Goal: Task Accomplishment & Management: Use online tool/utility

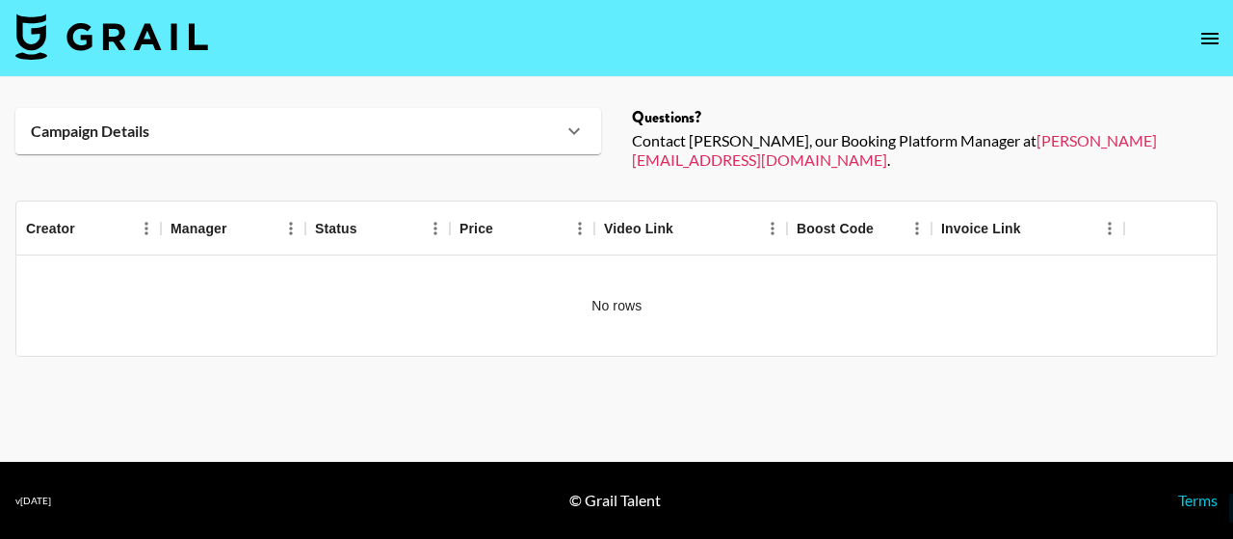
click at [195, 39] on img at bounding box center [111, 36] width 193 height 46
select select "Song"
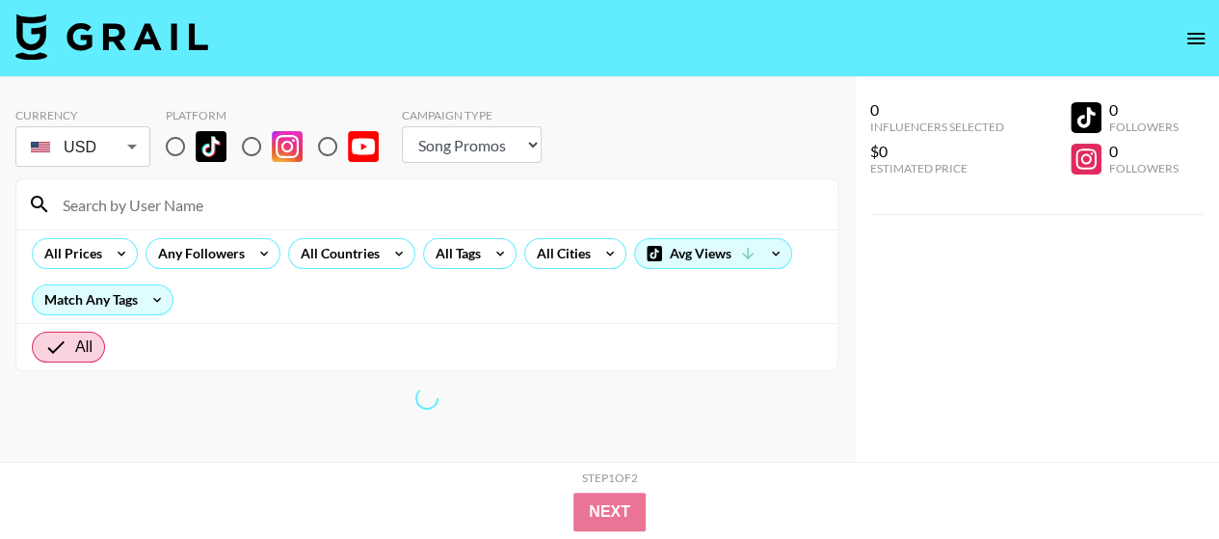
click at [330, 143] on input "radio" at bounding box center [327, 146] width 40 height 40
radio input "true"
click at [511, 147] on select "Choose Type... Song Promos Brand Promos" at bounding box center [472, 144] width 140 height 37
click at [535, 146] on select "Choose Type... Song Promos Brand Promos" at bounding box center [472, 144] width 140 height 37
click at [361, 211] on input at bounding box center [438, 204] width 775 height 31
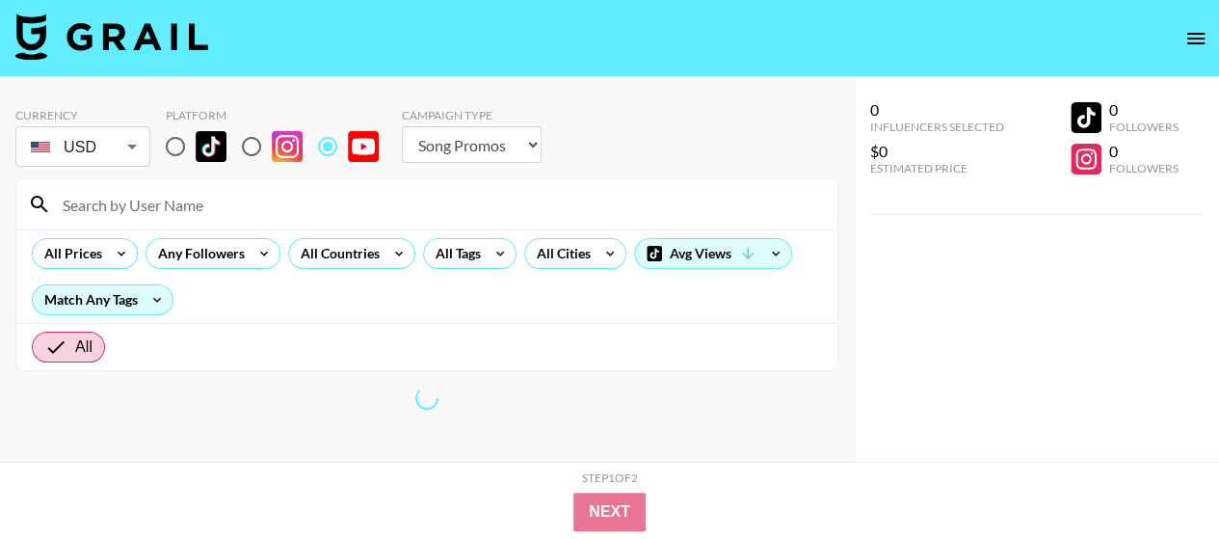
click at [526, 140] on select "Choose Type... Song Promos Brand Promos" at bounding box center [472, 144] width 140 height 37
click at [533, 145] on select "Choose Type... Song Promos Brand Promos" at bounding box center [472, 144] width 140 height 37
click at [393, 153] on div "Currency USD USD ​ Platform Campaign Type Choose Type... Song Promos Brand Prom…" at bounding box center [426, 139] width 823 height 63
click at [330, 141] on input "radio" at bounding box center [327, 146] width 40 height 40
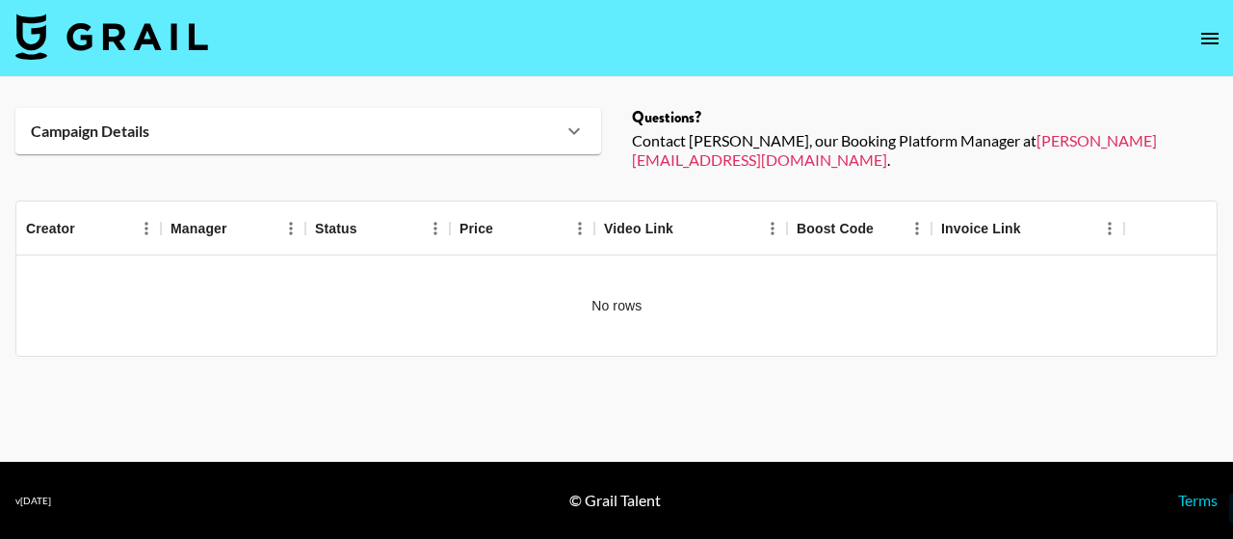
click at [178, 40] on img at bounding box center [111, 36] width 193 height 46
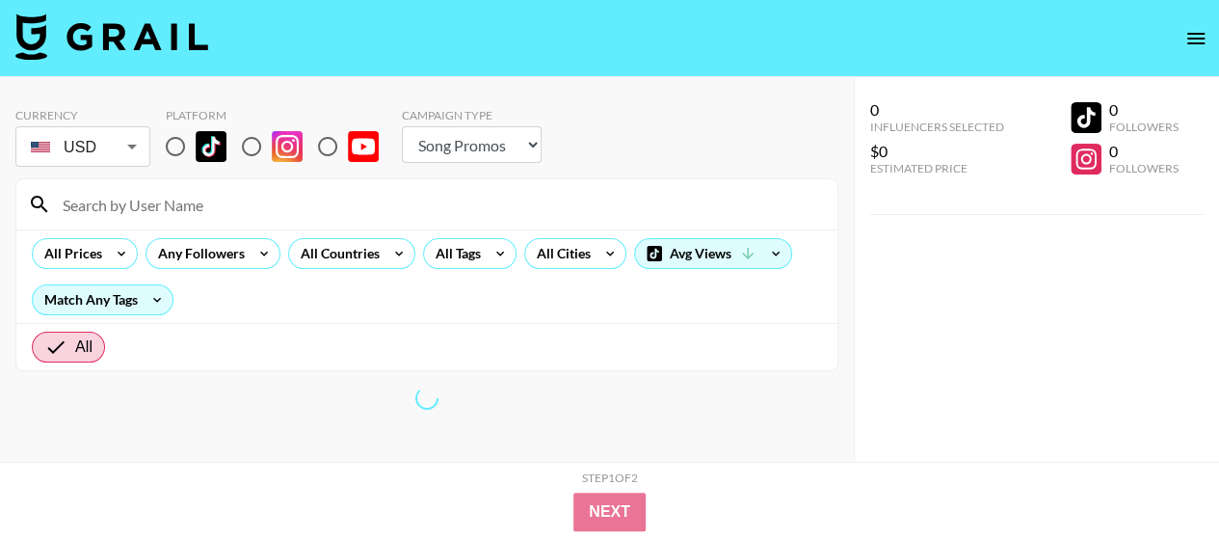
click at [522, 136] on select "Choose Type... Song Promos Brand Promos" at bounding box center [472, 144] width 140 height 37
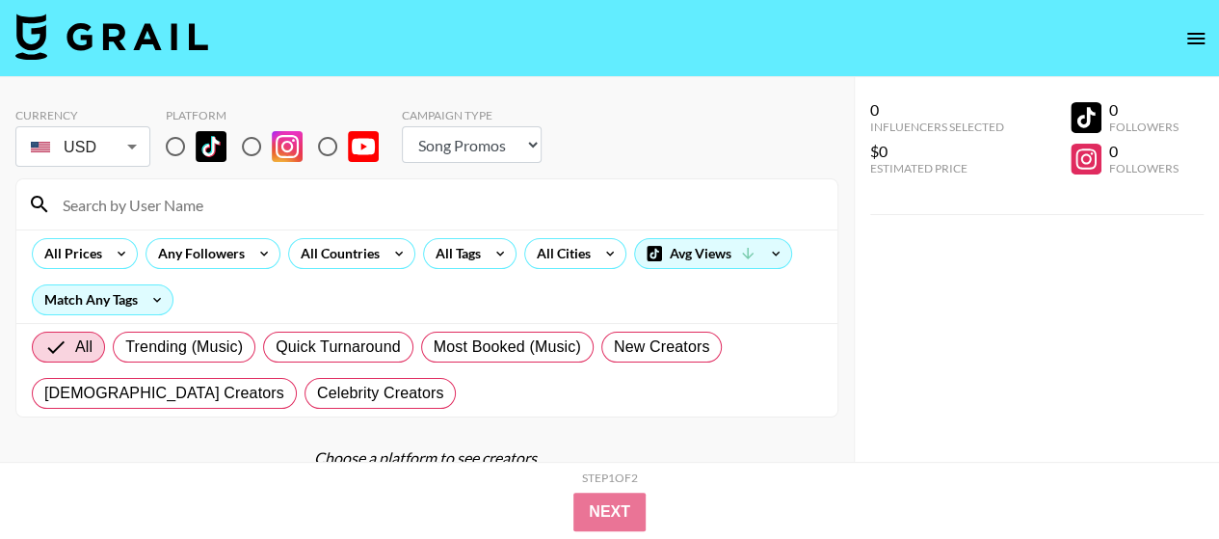
select select "Brand"
click at [402, 126] on select "Choose Type... Song Promos Brand Promos" at bounding box center [472, 144] width 140 height 37
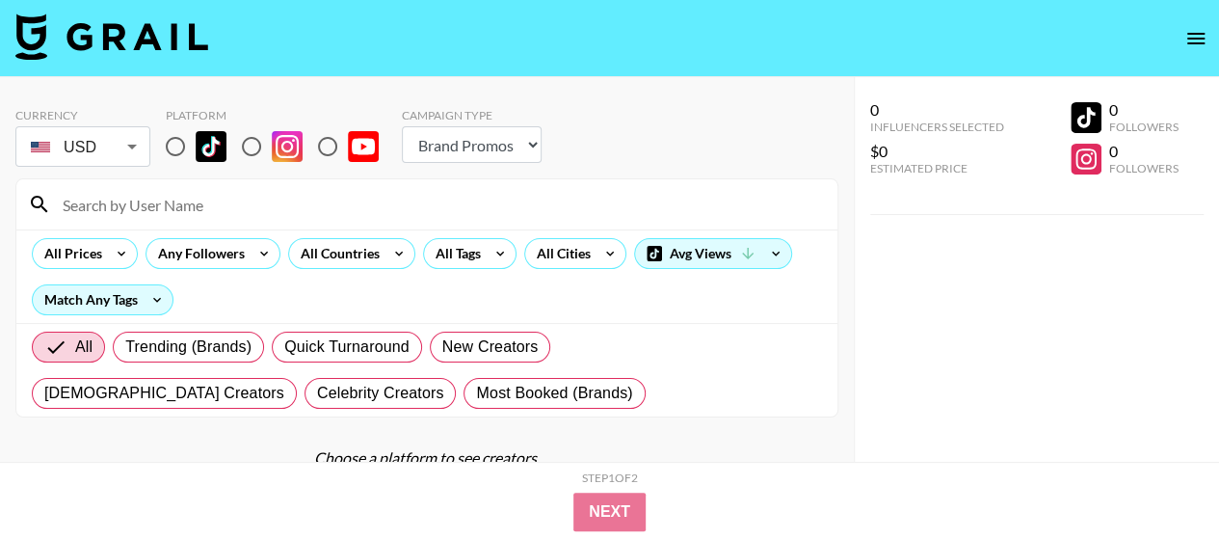
click at [331, 147] on input "radio" at bounding box center [327, 146] width 40 height 40
radio input "true"
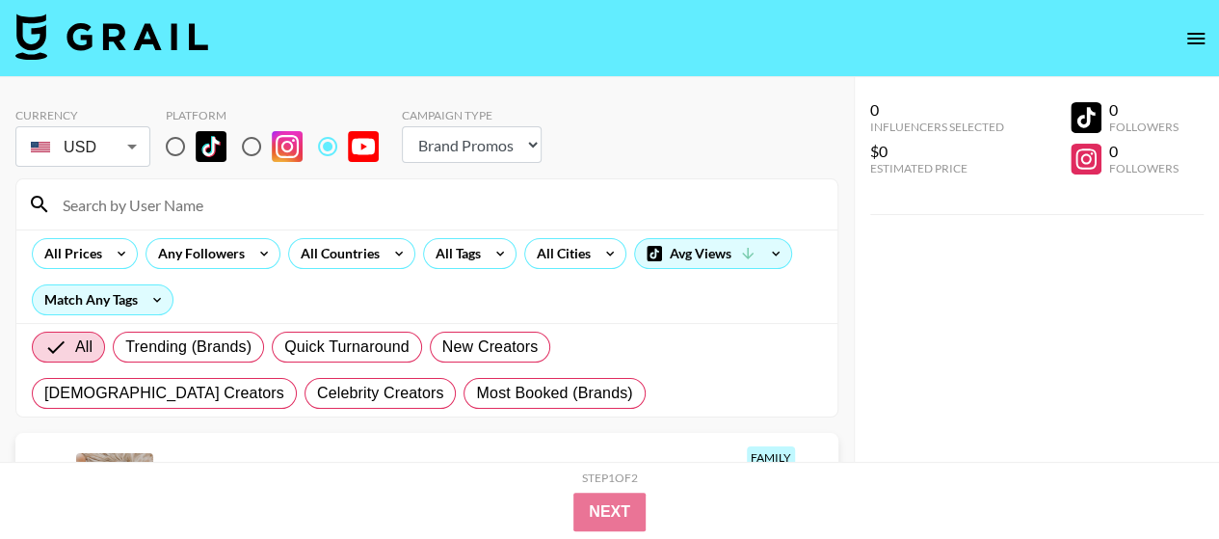
click at [301, 197] on input at bounding box center [438, 204] width 775 height 31
type input "corgi"
click at [180, 149] on input "radio" at bounding box center [175, 146] width 40 height 40
radio input "true"
click at [237, 219] on div "corgi" at bounding box center [426, 204] width 821 height 50
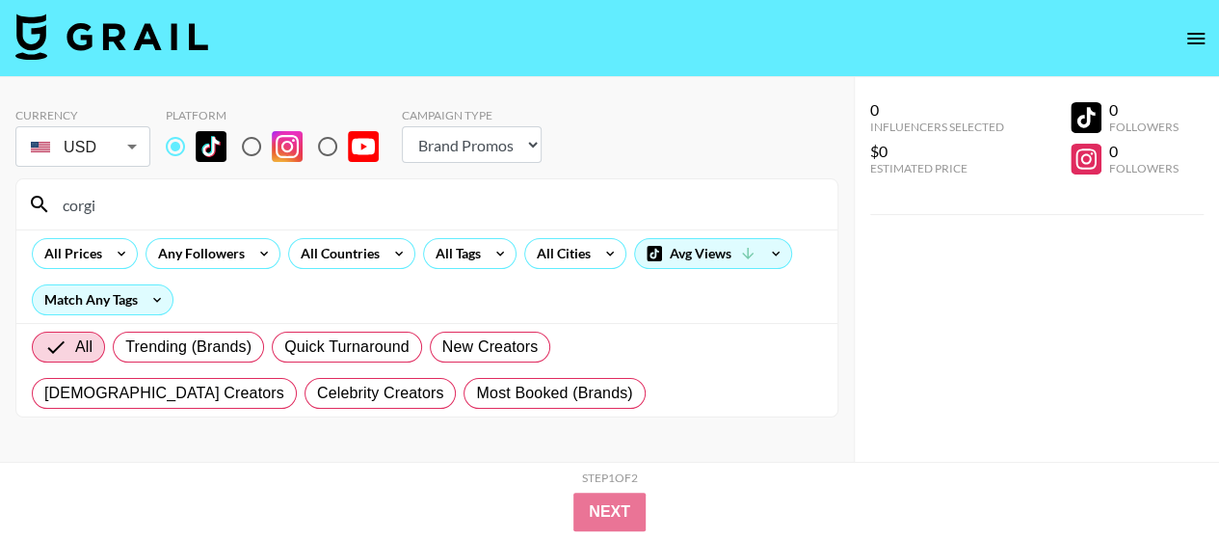
click at [255, 206] on input "corgi" at bounding box center [438, 204] width 775 height 31
drag, startPoint x: 145, startPoint y: 196, endPoint x: 35, endPoint y: 211, distance: 110.9
click at [35, 211] on div "corgi" at bounding box center [426, 204] width 821 height 50
paste input "Corgibobaa"
click at [175, 184] on div "Corgibobaa" at bounding box center [426, 204] width 821 height 50
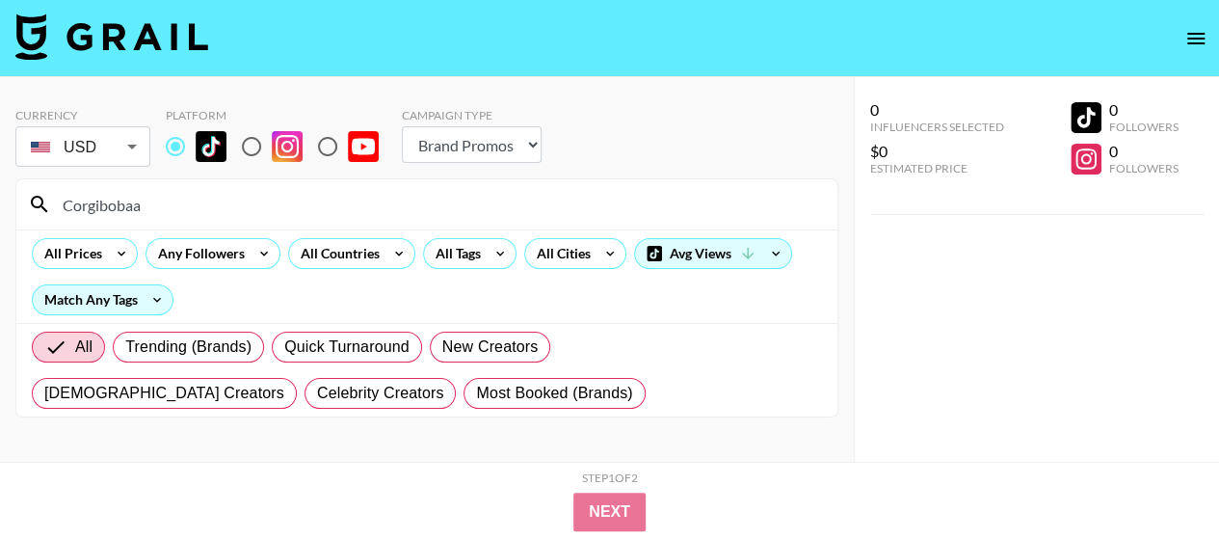
drag, startPoint x: 144, startPoint y: 207, endPoint x: 23, endPoint y: 224, distance: 121.5
click at [23, 224] on div "Corgibobaa" at bounding box center [426, 204] width 821 height 50
paste input "c"
type input "corgibobaa"
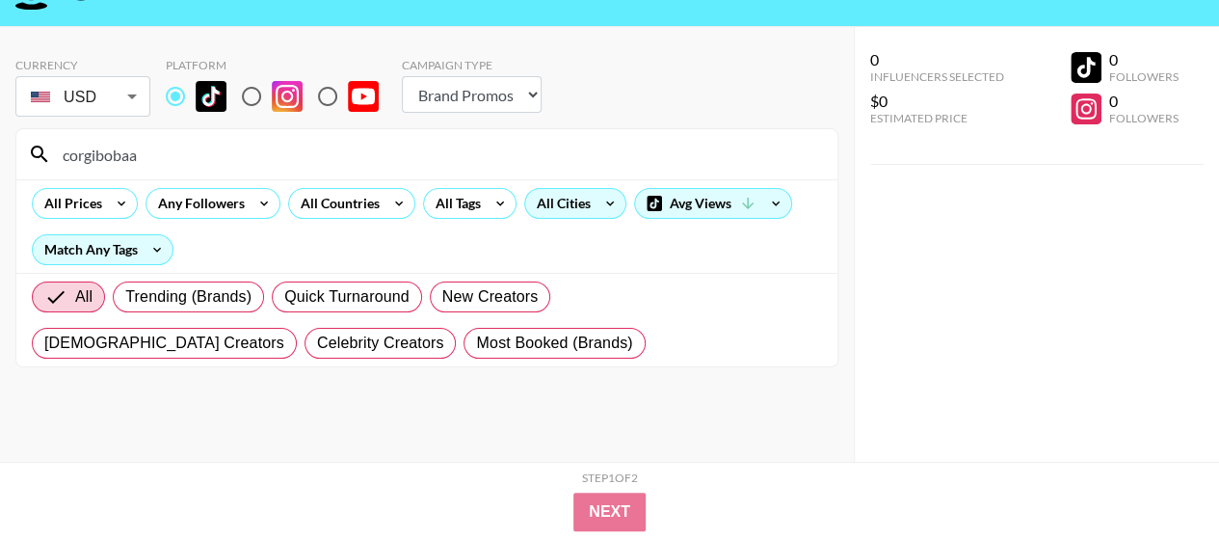
scroll to position [77, 0]
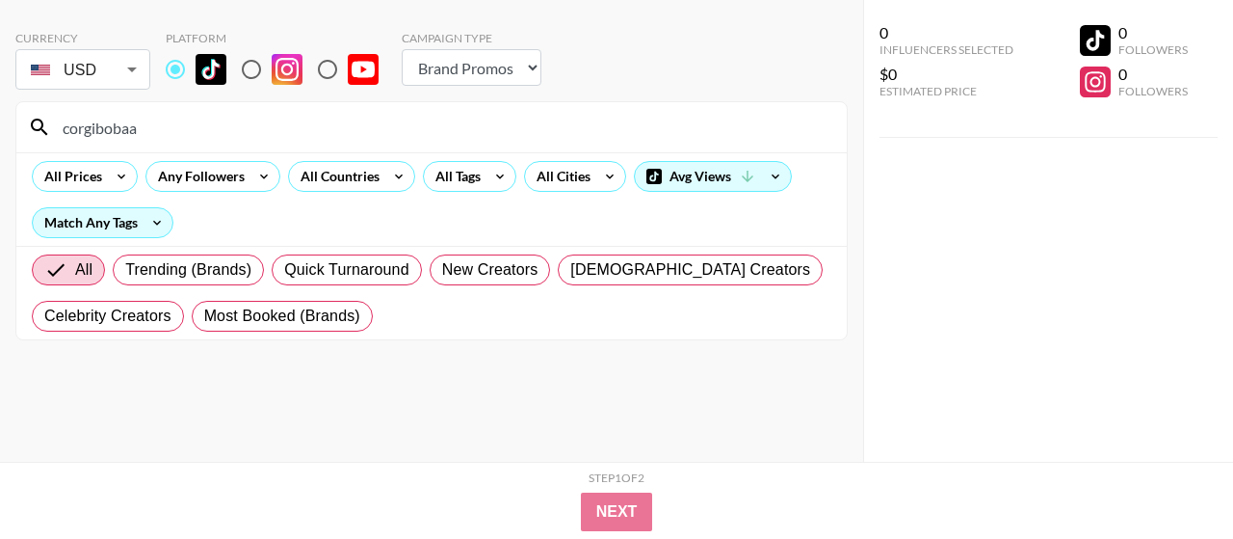
click at [127, 71] on body "Currency USD USD ​ Platform Campaign Type Choose Type... Song Promos Brand Prom…" at bounding box center [616, 231] width 1233 height 616
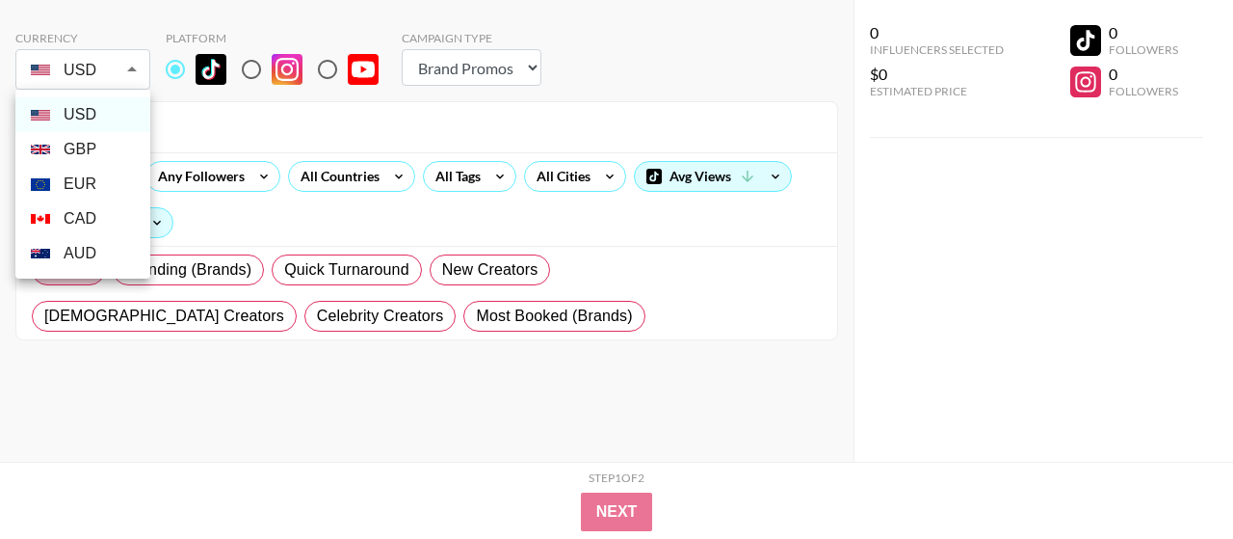
click at [234, 113] on div at bounding box center [616, 269] width 1233 height 539
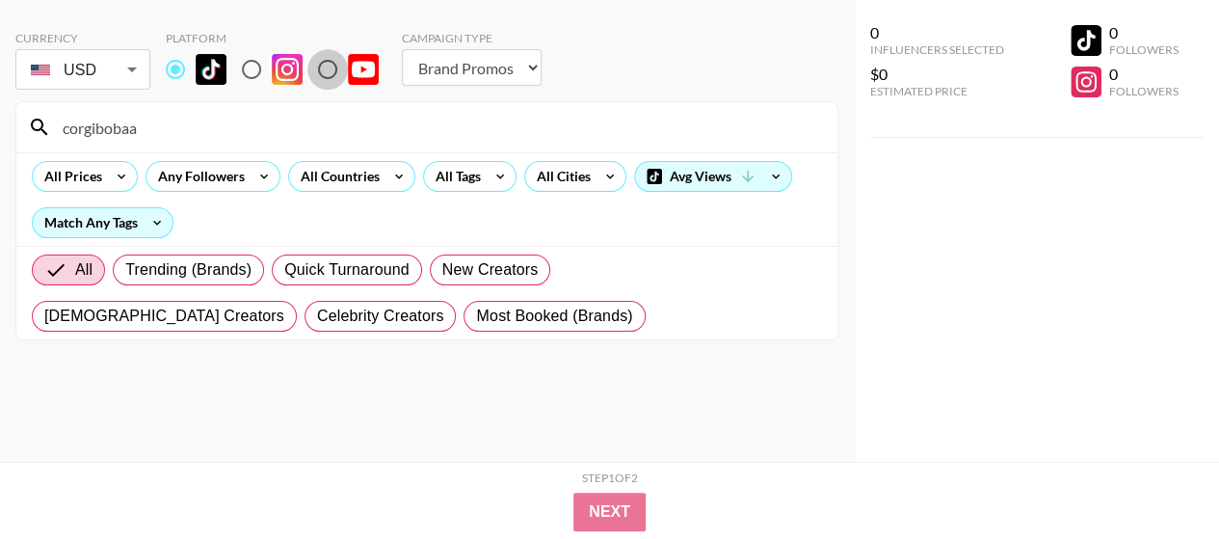
click at [322, 66] on input "radio" at bounding box center [327, 69] width 40 height 40
radio input "true"
click at [160, 130] on input "corgibobaa" at bounding box center [438, 127] width 775 height 31
type input "corgi"
drag, startPoint x: 135, startPoint y: 126, endPoint x: 18, endPoint y: 153, distance: 119.7
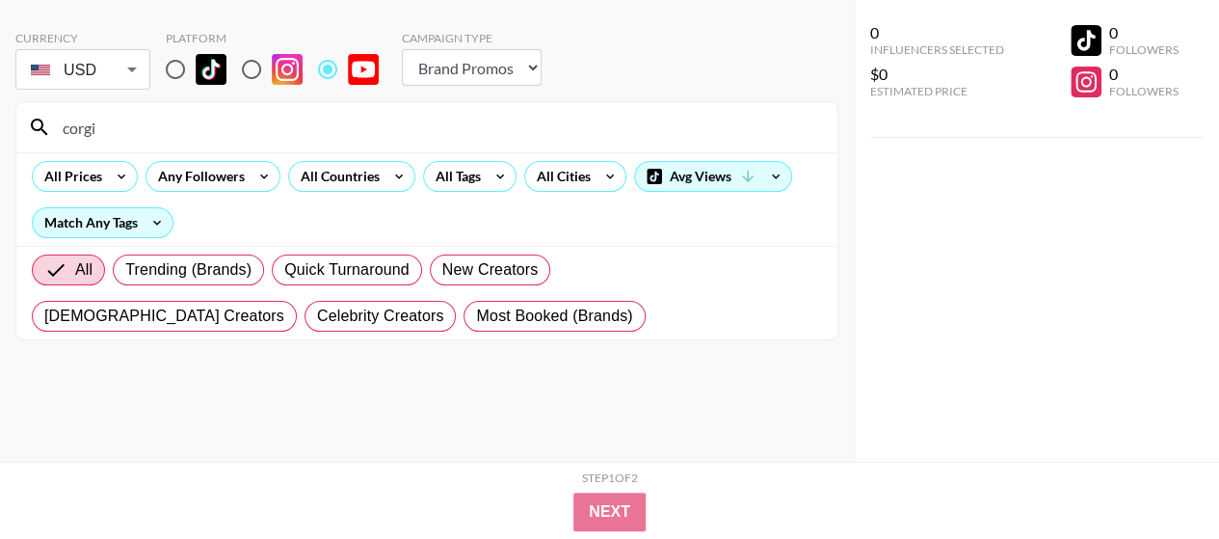
click at [18, 153] on section "corgi All Prices Any Followers All Countries All Tags All Cities Avg Views Matc…" at bounding box center [426, 220] width 823 height 239
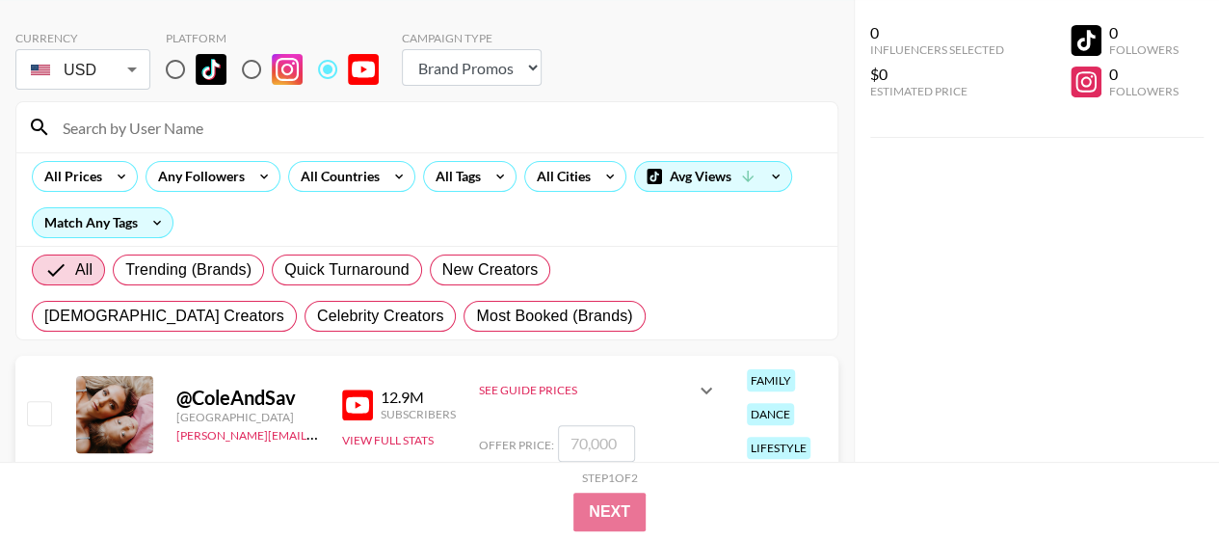
scroll to position [50, 0]
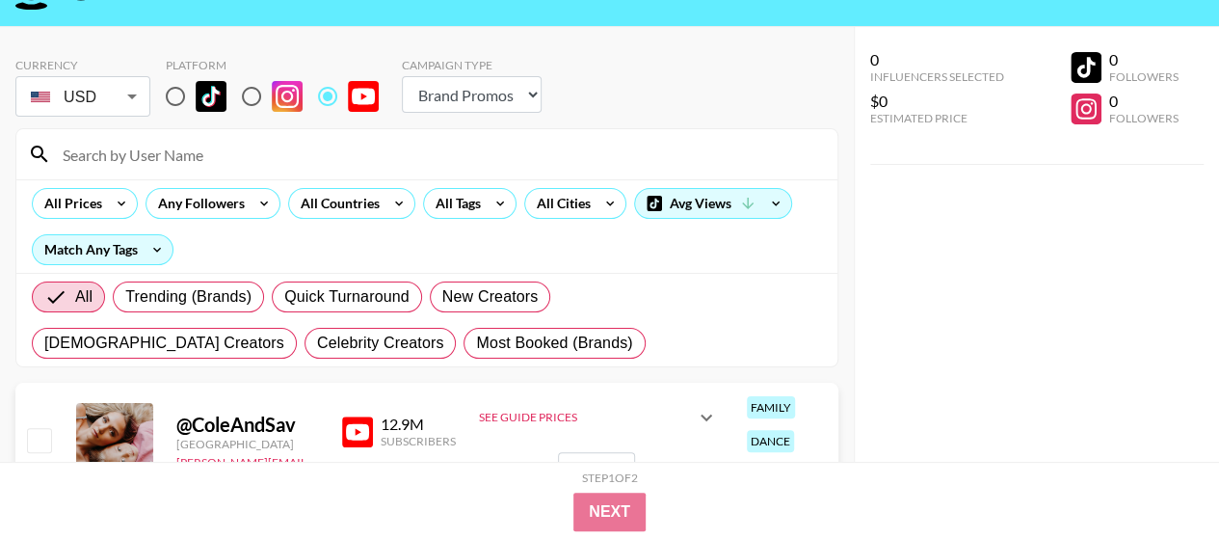
click at [224, 163] on input at bounding box center [438, 154] width 775 height 31
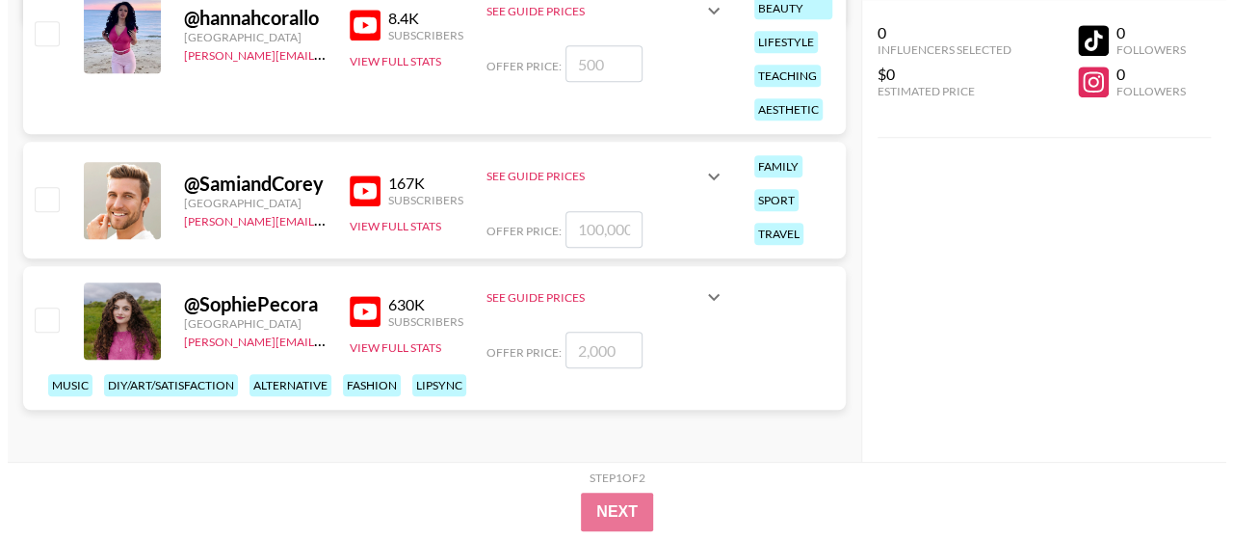
scroll to position [0, 0]
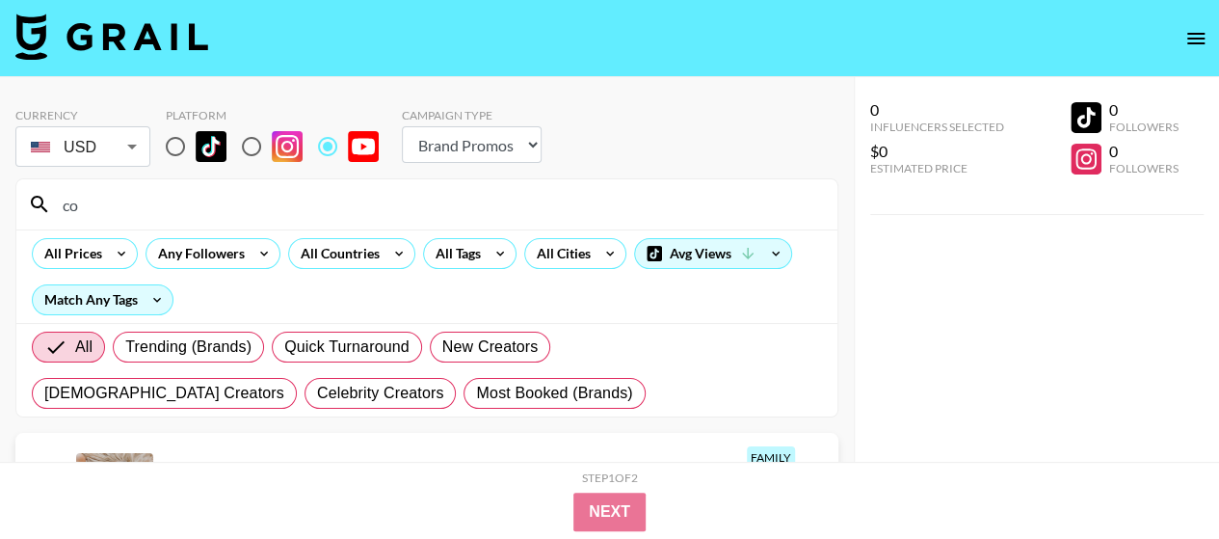
type input "c"
click at [502, 253] on icon at bounding box center [500, 253] width 31 height 29
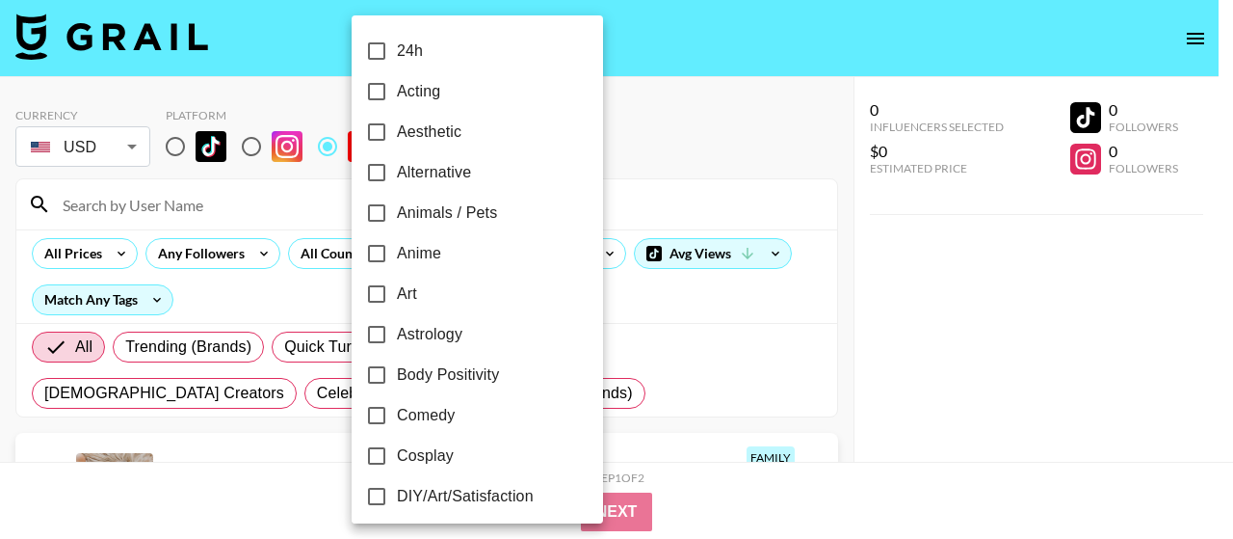
click at [470, 213] on span "Animals / Pets" at bounding box center [447, 212] width 100 height 23
click at [397, 213] on input "Animals / Pets" at bounding box center [376, 213] width 40 height 40
checkbox input "true"
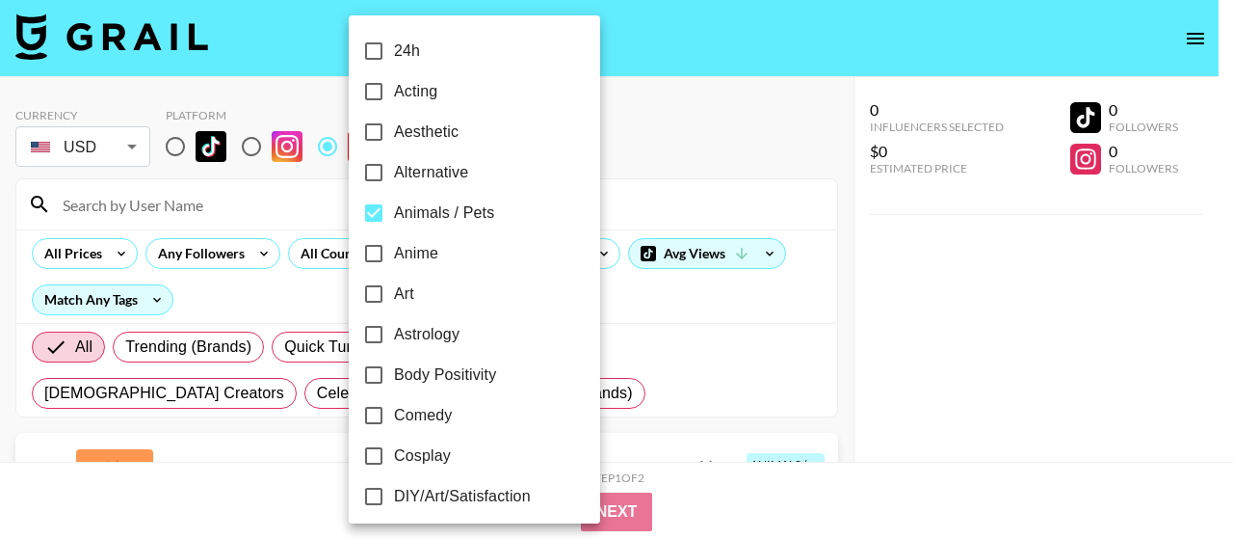
click at [698, 119] on div at bounding box center [616, 269] width 1233 height 539
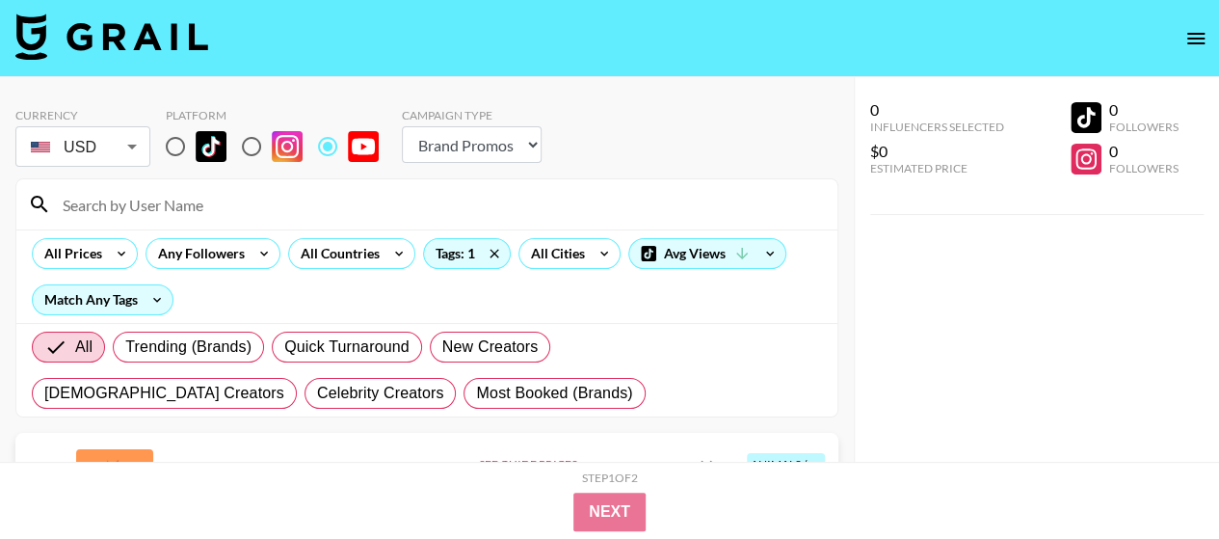
click at [698, 119] on div "24h Acting Aesthetic Alternative Animals / Pets Anime Art Astrology Body Positi…" at bounding box center [609, 269] width 1219 height 539
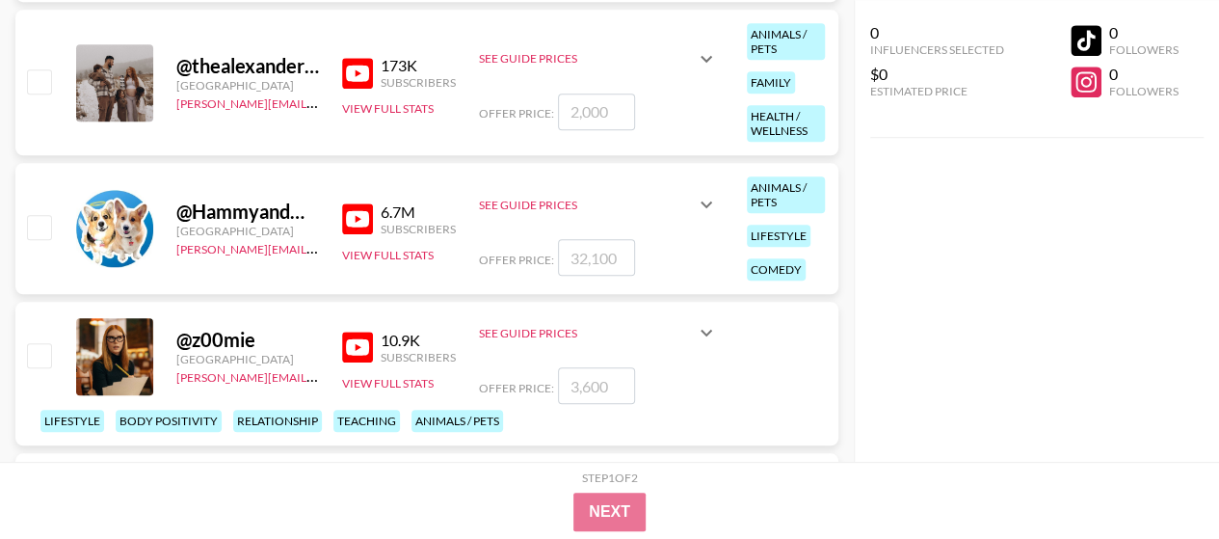
scroll to position [660, 0]
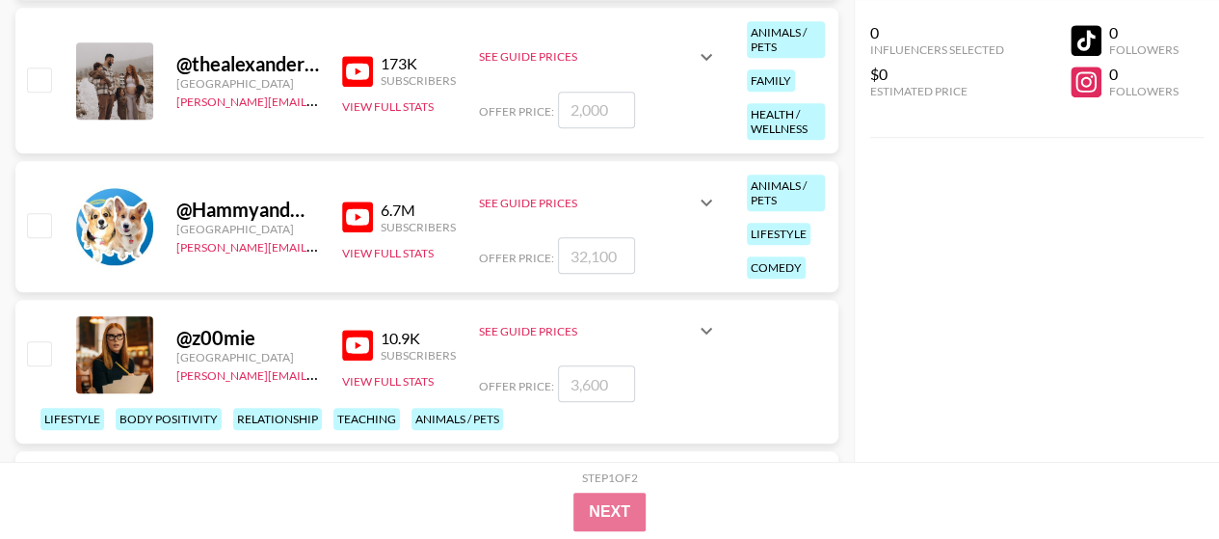
click at [374, 209] on link at bounding box center [361, 216] width 39 height 31
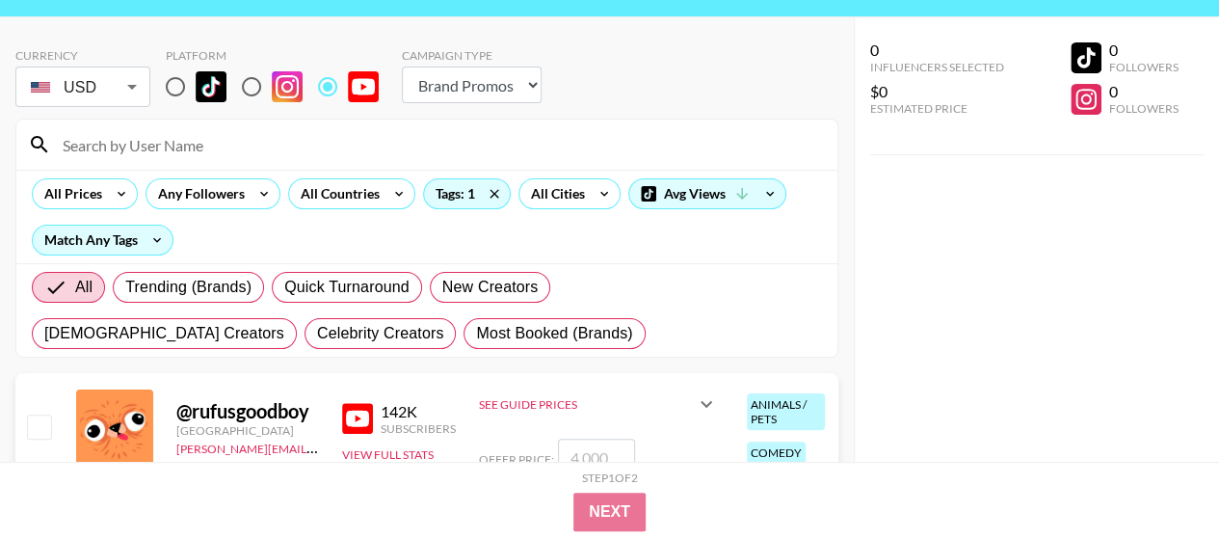
scroll to position [0, 0]
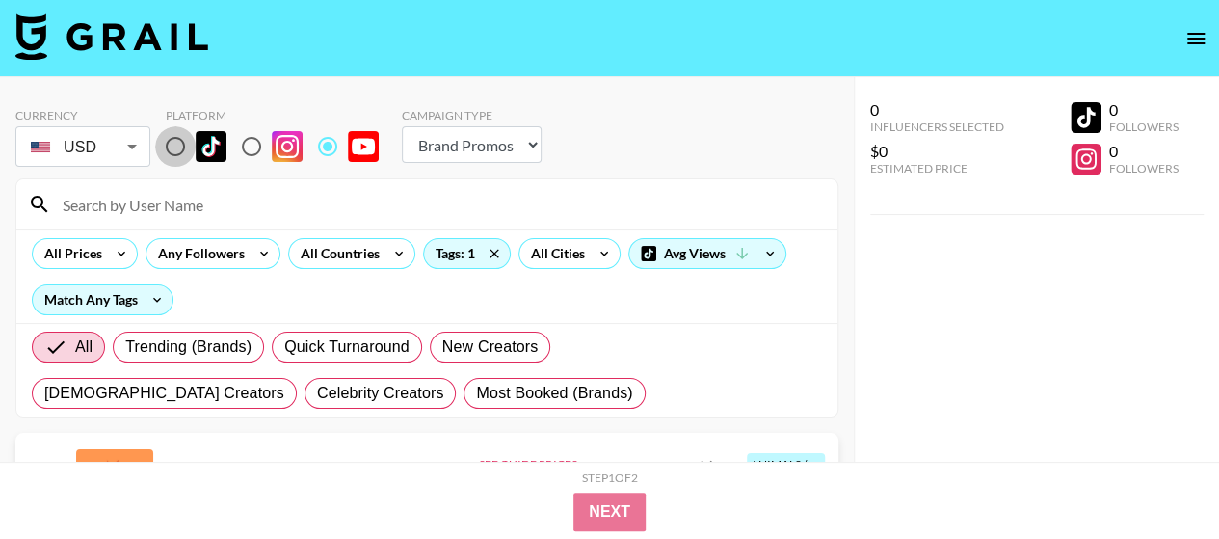
click at [170, 144] on input "radio" at bounding box center [175, 146] width 40 height 40
radio input "true"
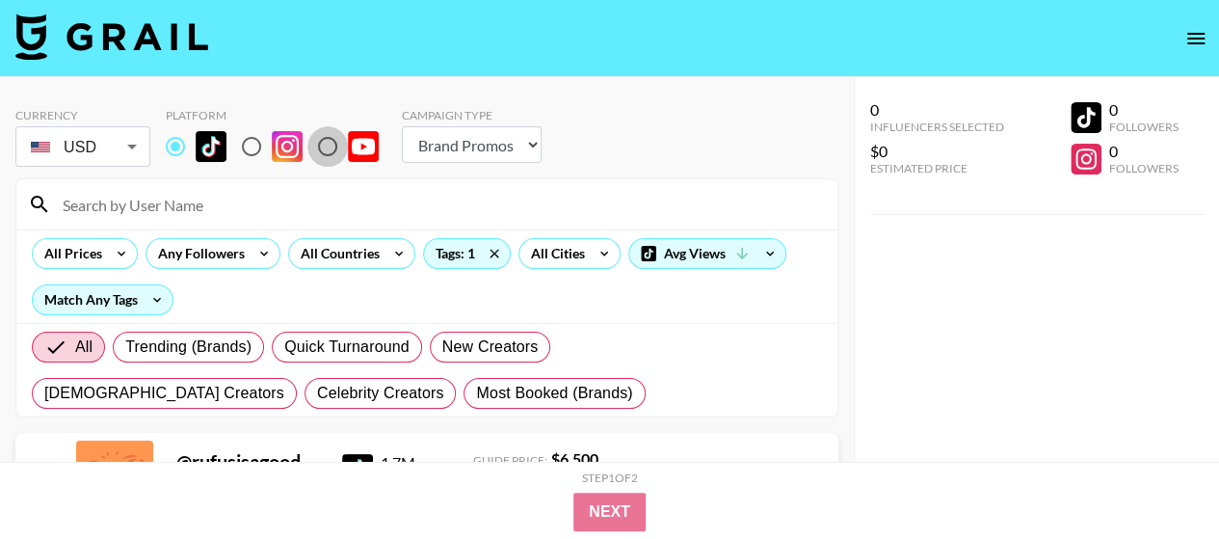
click at [333, 145] on input "radio" at bounding box center [327, 146] width 40 height 40
radio input "true"
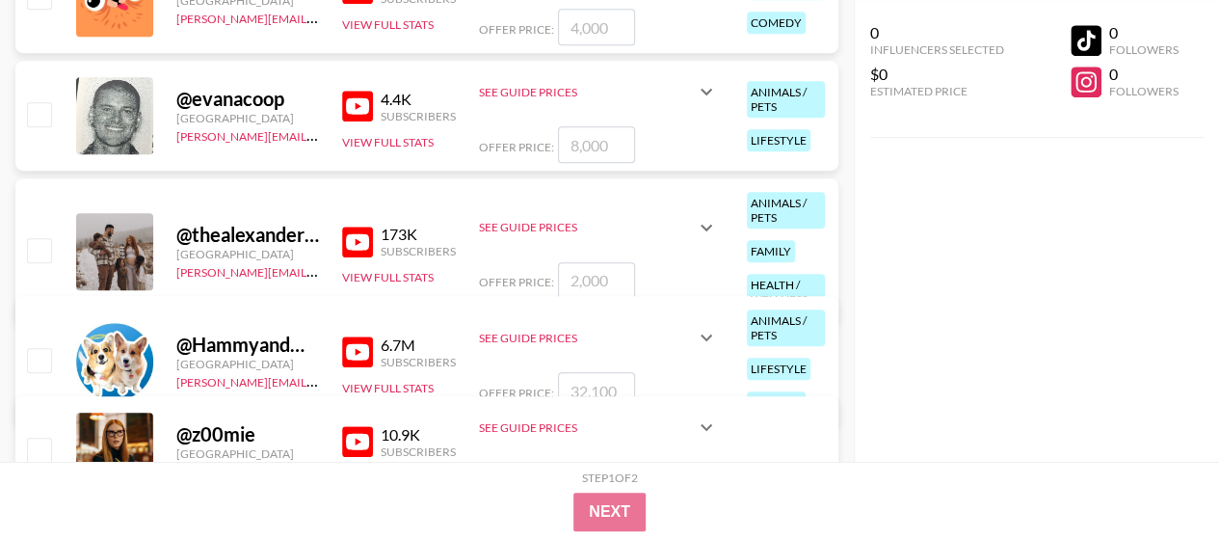
scroll to position [385, 0]
